Goal: Book appointment/travel/reservation

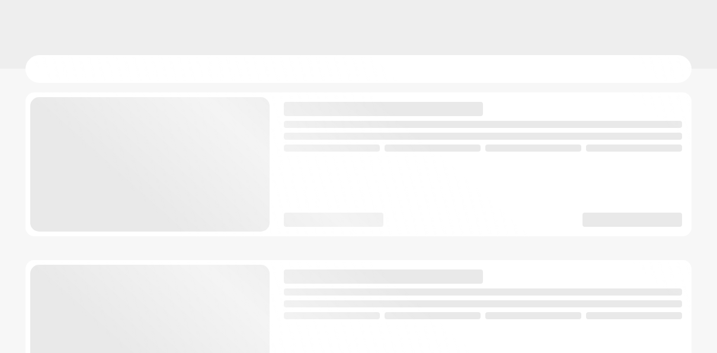
click at [348, 77] on div at bounding box center [358, 69] width 666 height 28
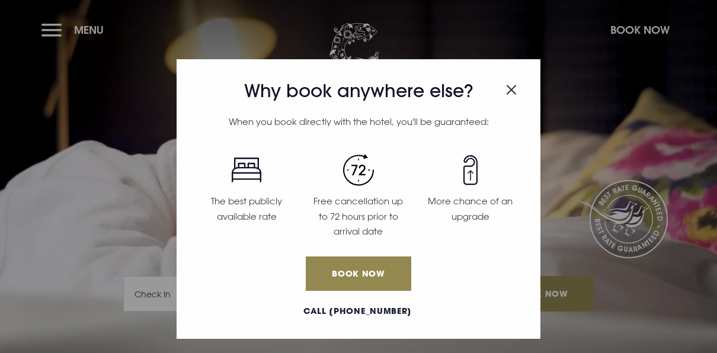
click at [514, 88] on img "Close modal" at bounding box center [511, 90] width 11 height 10
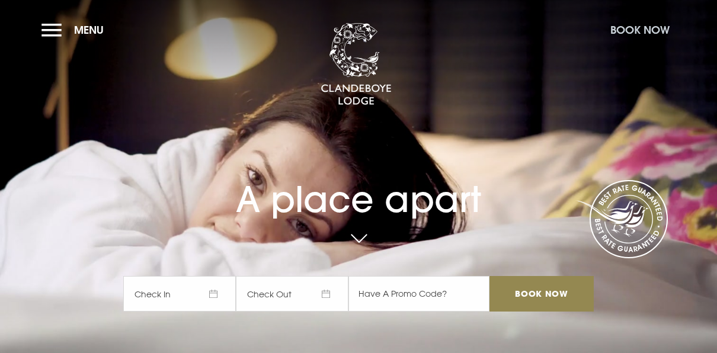
click at [639, 28] on button "Book Now" at bounding box center [639, 29] width 71 height 25
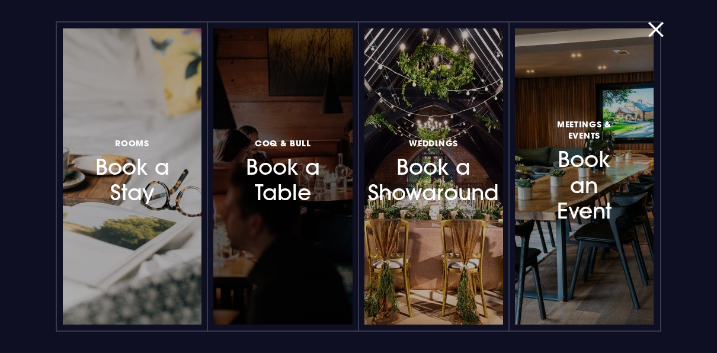
click at [274, 179] on h3 "Coq & Bull Book a Table" at bounding box center [283, 170] width 83 height 71
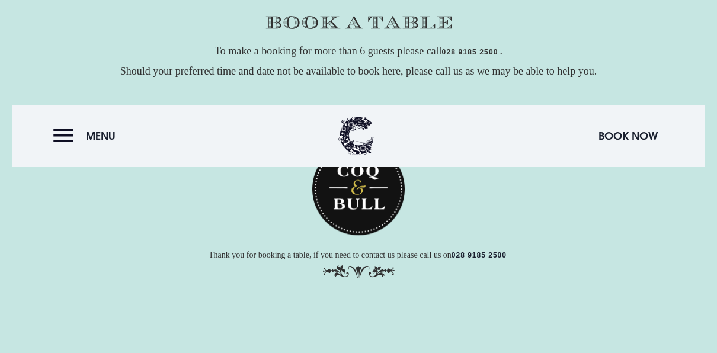
scroll to position [181, 0]
